Goal: Transaction & Acquisition: Purchase product/service

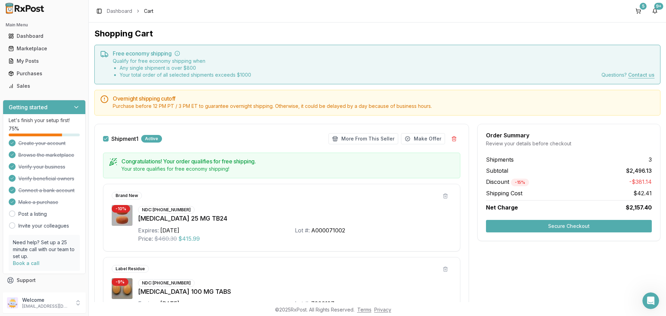
click at [558, 226] on button "Secure Checkout" at bounding box center [569, 226] width 166 height 12
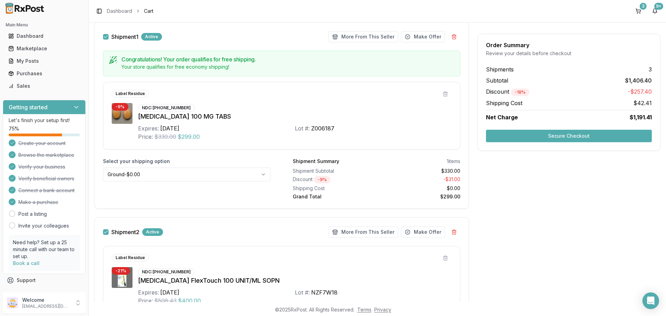
scroll to position [69, 0]
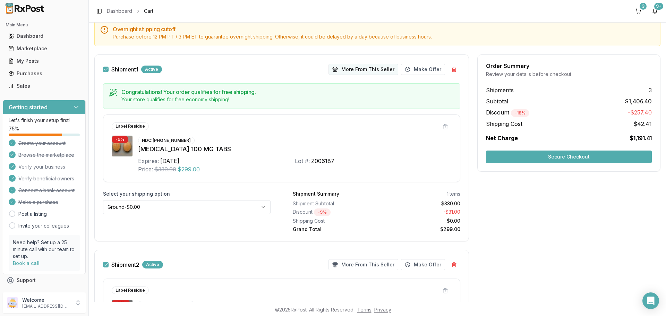
click at [342, 67] on button "More From This Seller" at bounding box center [363, 69] width 70 height 11
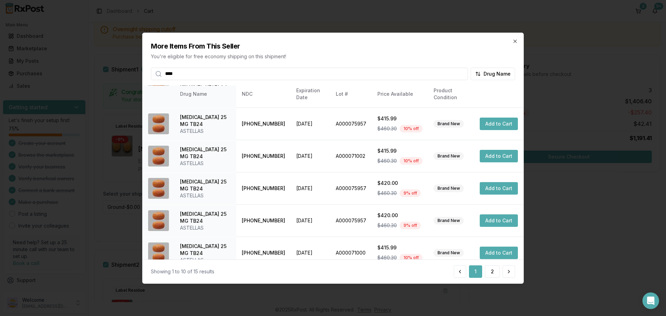
scroll to position [165, 0]
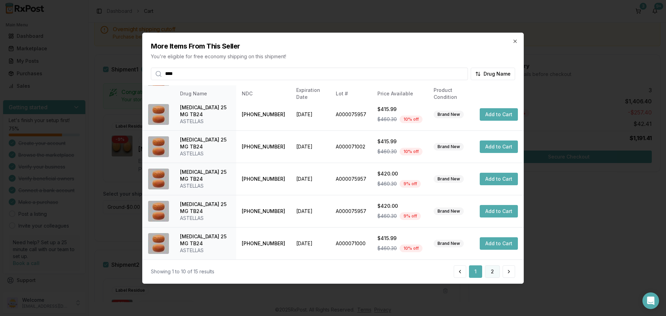
type input "****"
click at [490, 270] on button "2" at bounding box center [492, 271] width 15 height 12
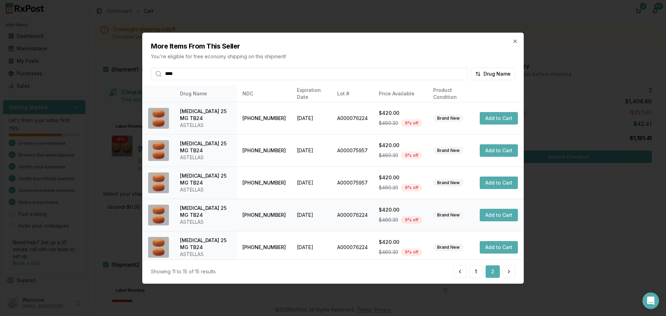
scroll to position [4, 0]
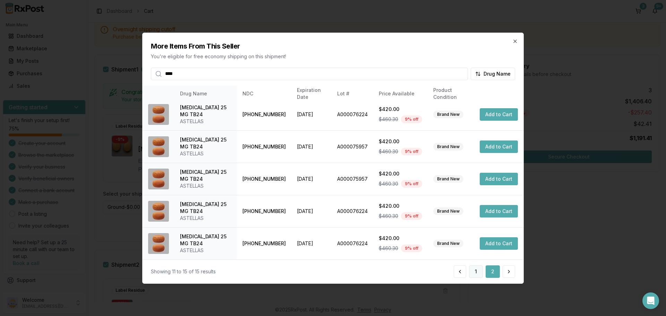
click at [475, 272] on button "1" at bounding box center [476, 271] width 14 height 12
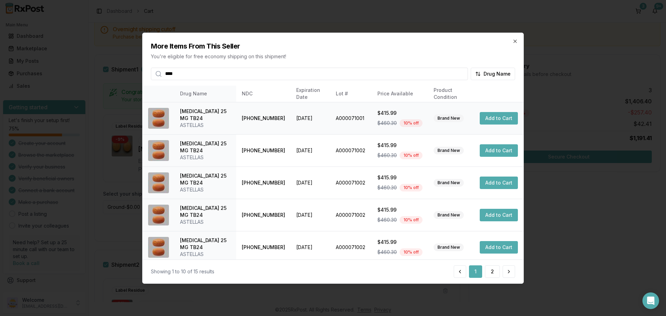
click at [497, 118] on button "Add to Cart" at bounding box center [499, 118] width 38 height 12
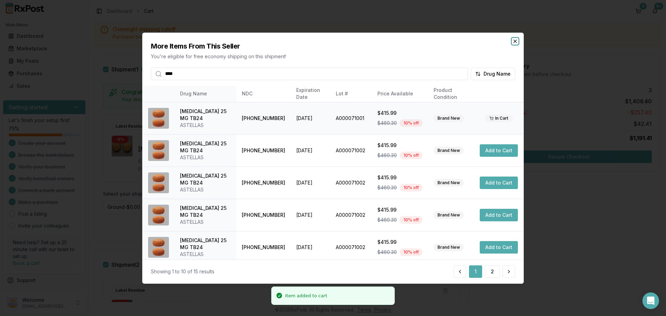
click at [515, 41] on icon "button" at bounding box center [515, 41] width 3 height 3
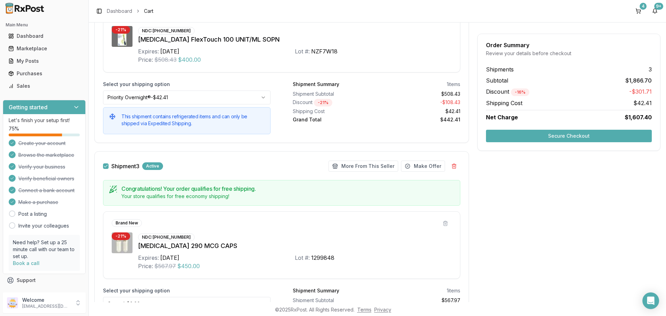
scroll to position [472, 0]
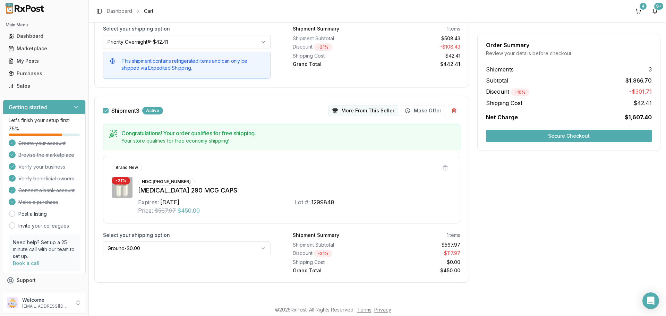
click at [357, 108] on button "More From This Seller" at bounding box center [363, 110] width 70 height 11
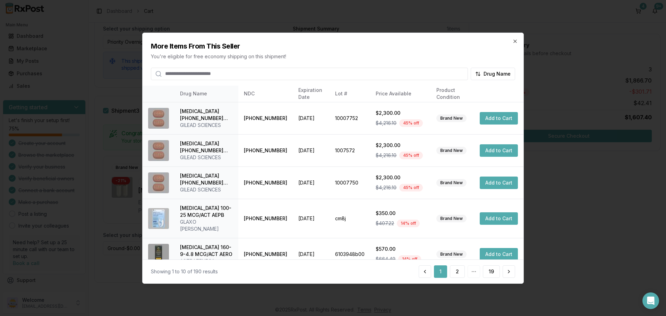
click at [210, 76] on input "search" at bounding box center [309, 73] width 317 height 12
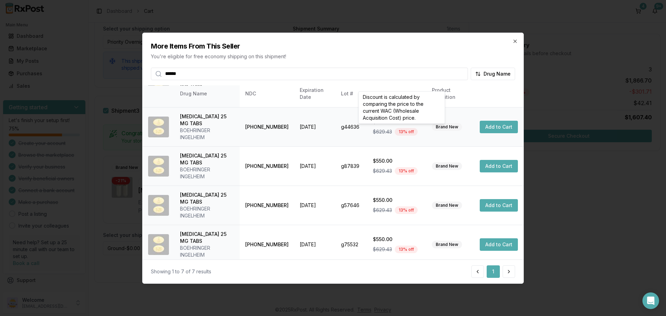
scroll to position [117, 0]
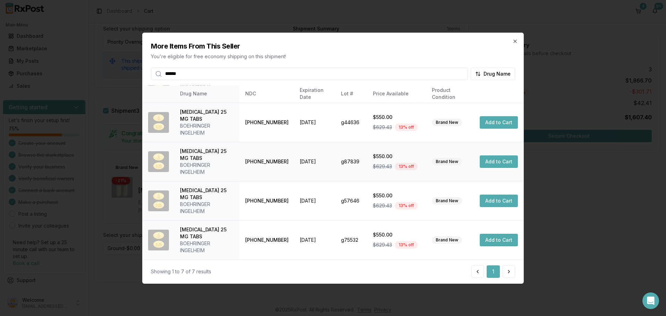
type input "******"
click at [498, 161] on button "Add to Cart" at bounding box center [499, 161] width 38 height 12
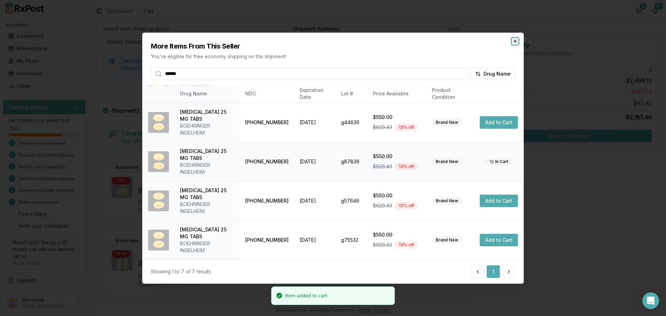
click at [514, 43] on icon "button" at bounding box center [515, 41] width 6 height 6
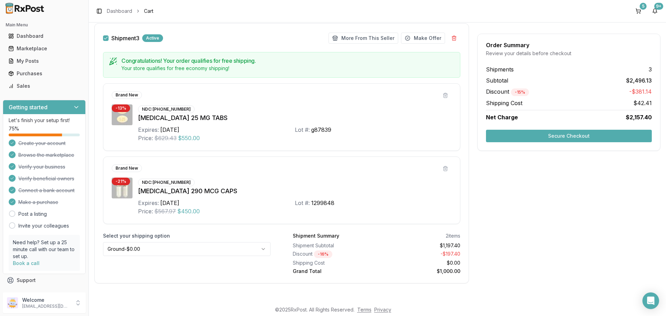
scroll to position [545, 0]
click at [567, 136] on button "Secure Checkout" at bounding box center [569, 136] width 166 height 12
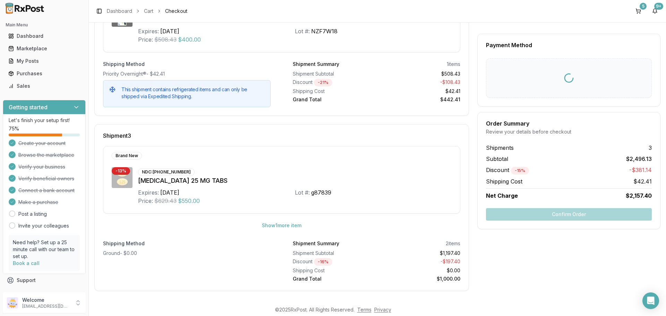
scroll to position [6, 0]
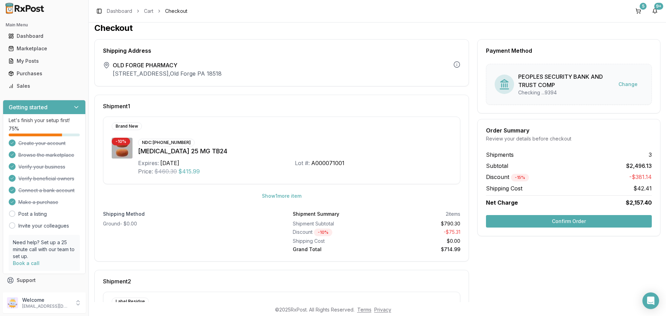
click at [560, 221] on button "Confirm Order" at bounding box center [569, 221] width 166 height 12
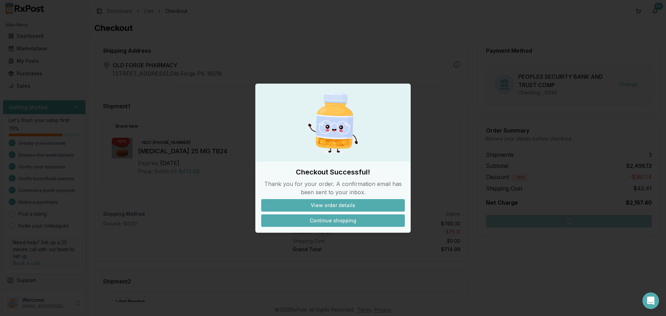
click at [327, 217] on button "Continue shopping" at bounding box center [333, 220] width 144 height 12
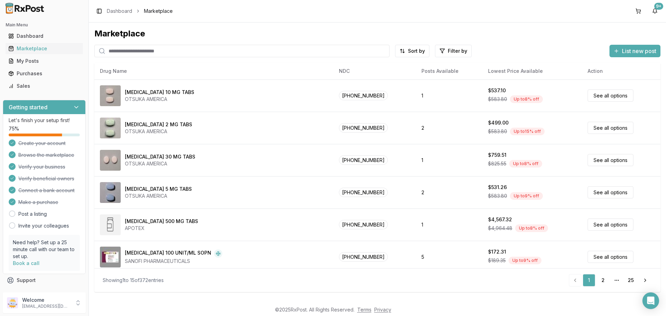
click at [132, 51] on input "search" at bounding box center [241, 51] width 295 height 12
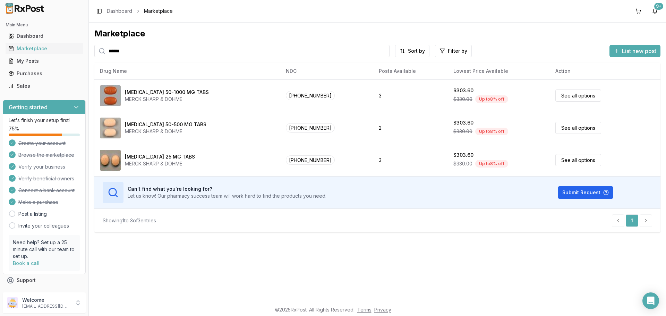
type input "******"
